Goal: Navigation & Orientation: Find specific page/section

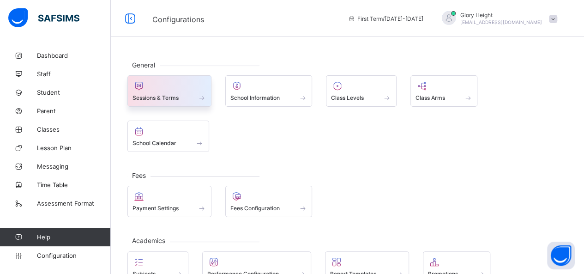
click at [200, 96] on span at bounding box center [201, 98] width 9 height 8
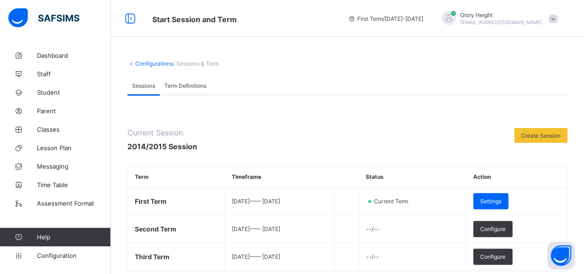
click at [158, 65] on link "Configurations" at bounding box center [154, 63] width 38 height 7
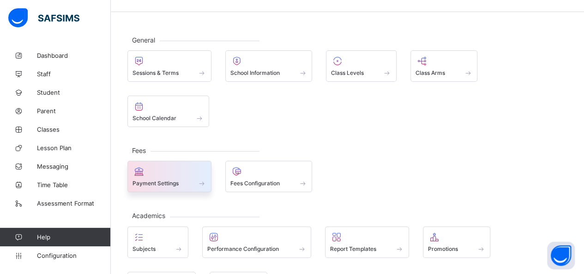
scroll to position [28, 0]
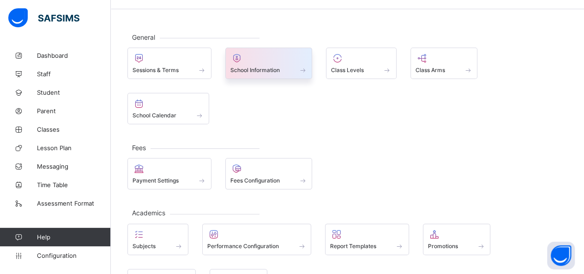
click at [268, 73] on div "School Information" at bounding box center [268, 63] width 87 height 31
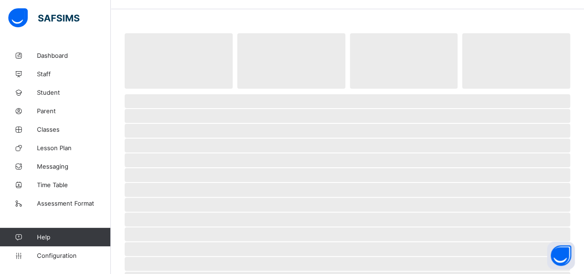
select select "**"
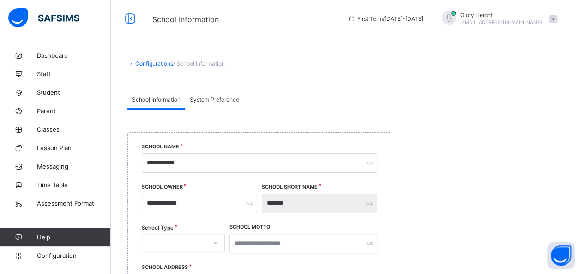
click at [151, 60] on link "Configurations" at bounding box center [154, 63] width 38 height 7
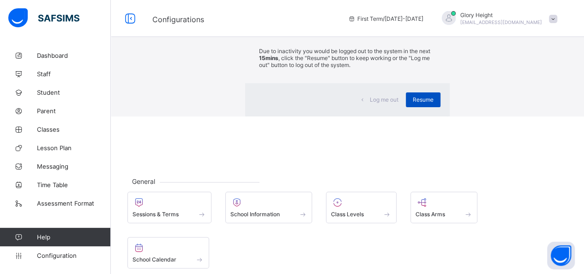
click at [413, 103] on span "Resume" at bounding box center [423, 99] width 21 height 7
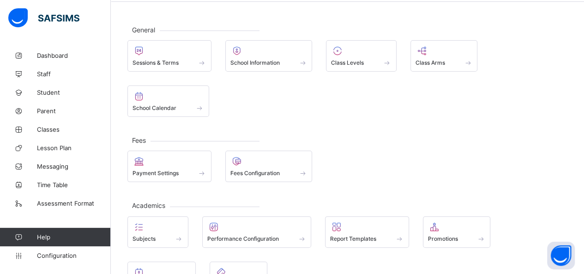
scroll to position [84, 0]
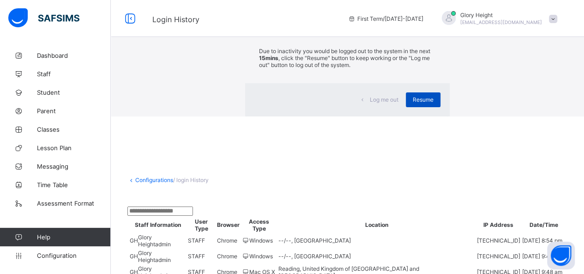
click at [413, 103] on span "Resume" at bounding box center [423, 99] width 21 height 7
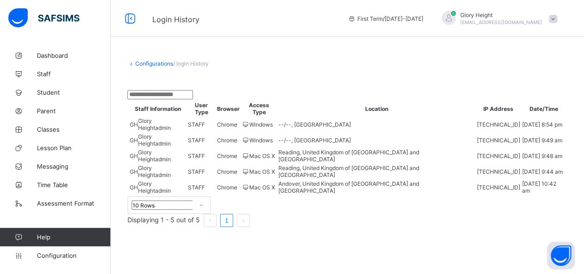
scroll to position [41, 0]
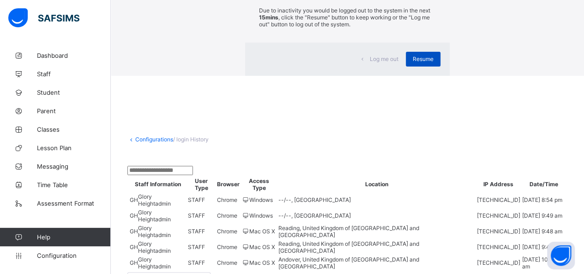
click at [406, 66] on div "Resume" at bounding box center [423, 59] width 35 height 15
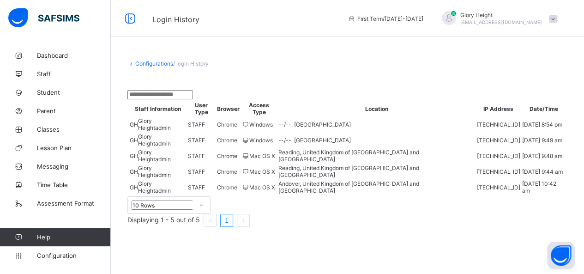
scroll to position [74, 0]
click at [51, 60] on link "Dashboard" at bounding box center [55, 55] width 111 height 18
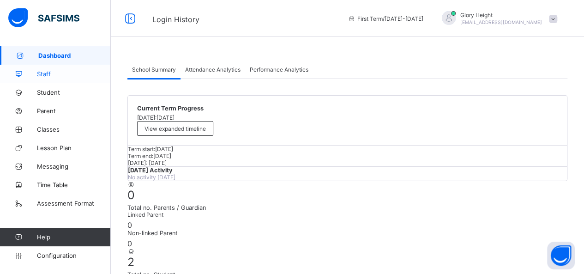
click at [54, 72] on span "Staff" at bounding box center [74, 73] width 74 height 7
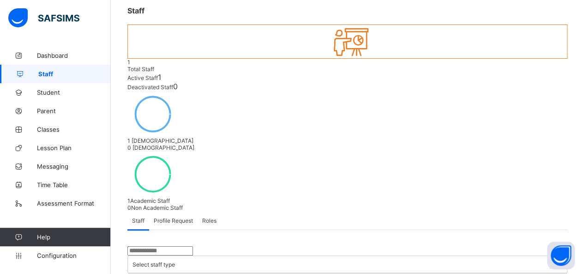
scroll to position [57, 0]
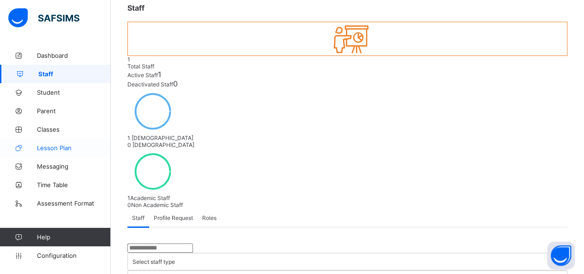
click at [73, 152] on link "Lesson Plan" at bounding box center [55, 147] width 111 height 18
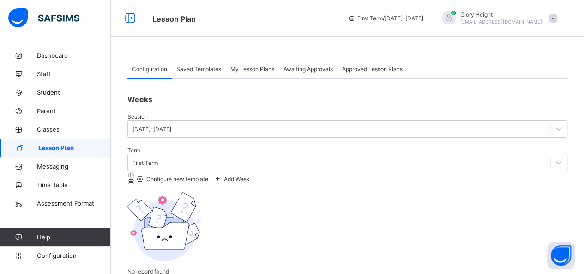
scroll to position [13, 0]
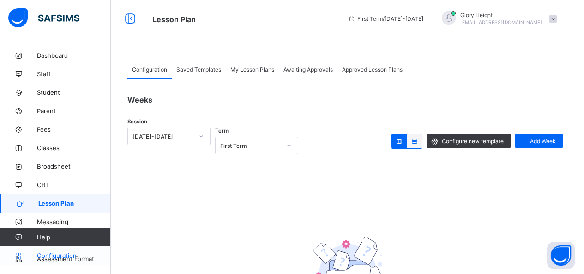
scroll to position [130, 0]
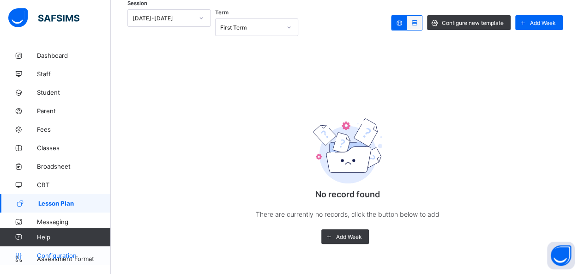
click at [53, 254] on span "Configuration" at bounding box center [73, 255] width 73 height 7
